Goal: Book appointment/travel/reservation

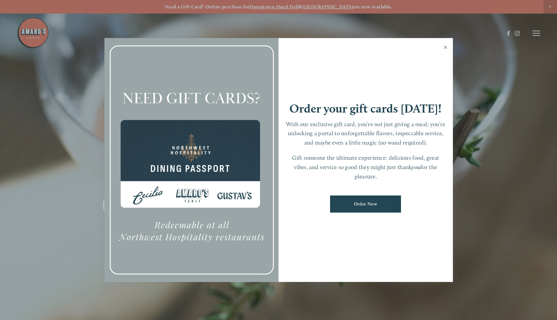
click at [446, 48] on link "Close" at bounding box center [445, 48] width 13 height 18
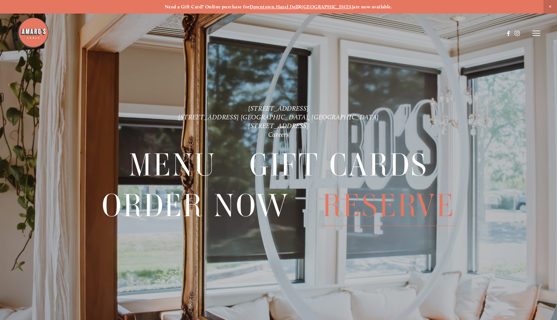
click at [377, 208] on span "Reserve" at bounding box center [388, 206] width 133 height 40
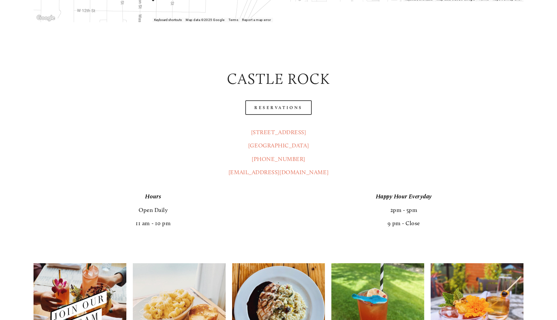
scroll to position [322, 0]
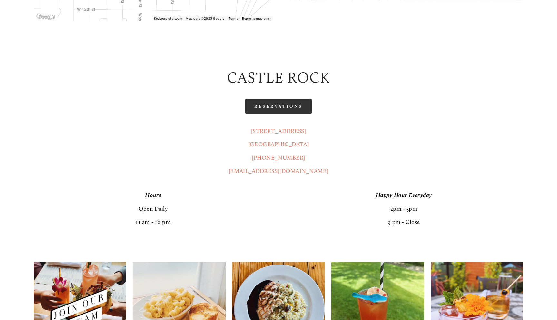
click at [279, 99] on link "Reservations" at bounding box center [278, 106] width 66 height 15
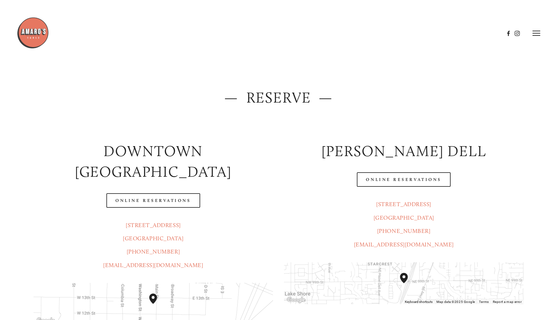
scroll to position [0, 0]
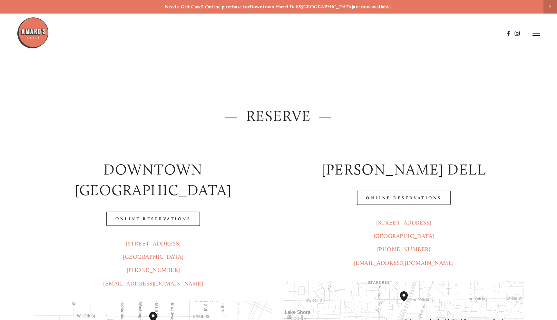
click at [538, 32] on icon at bounding box center [537, 33] width 8 height 6
click at [414, 30] on header "Menu Order Now Visit Gallery 0" at bounding box center [278, 33] width 557 height 67
click at [412, 33] on span "Menu" at bounding box center [410, 33] width 12 height 6
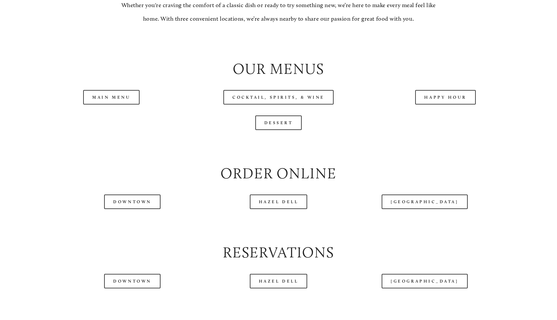
scroll to position [688, 0]
click at [121, 95] on link "Main Menu" at bounding box center [111, 96] width 56 height 15
click at [286, 122] on link "Dessert" at bounding box center [278, 122] width 47 height 15
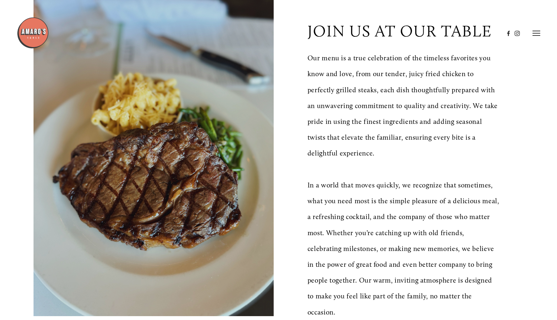
scroll to position [0, 0]
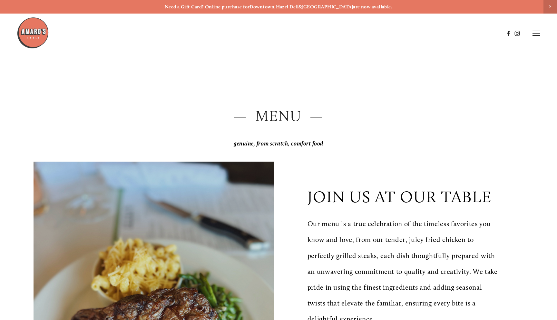
click at [537, 31] on icon at bounding box center [537, 33] width 8 height 6
click at [497, 34] on span "Reserve" at bounding box center [492, 33] width 17 height 6
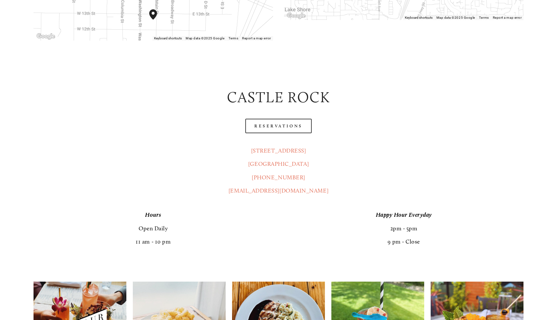
scroll to position [304, 0]
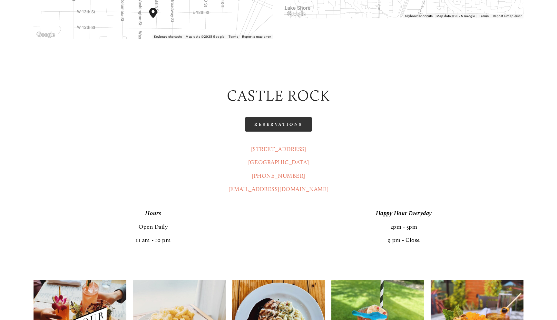
click at [285, 117] on link "Reservations" at bounding box center [278, 124] width 66 height 15
click at [288, 117] on link "Reservations" at bounding box center [278, 124] width 66 height 15
